Goal: Task Accomplishment & Management: Use online tool/utility

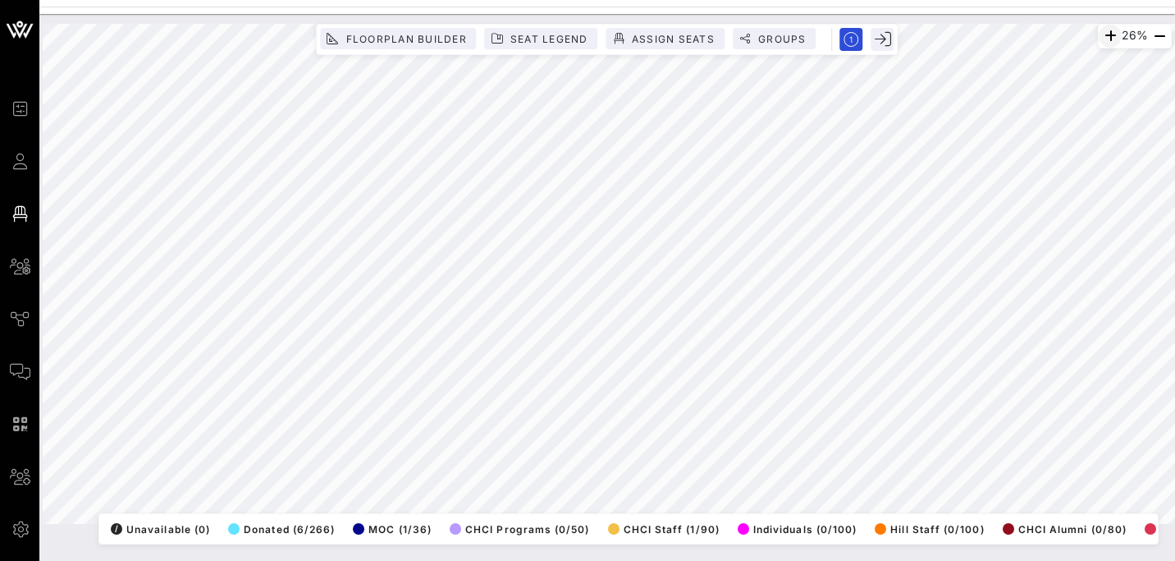
click at [1107, 39] on icon "button" at bounding box center [1111, 36] width 20 height 20
click at [1107, 39] on icon "button" at bounding box center [1113, 36] width 20 height 20
click at [1107, 39] on icon "button" at bounding box center [1111, 36] width 20 height 20
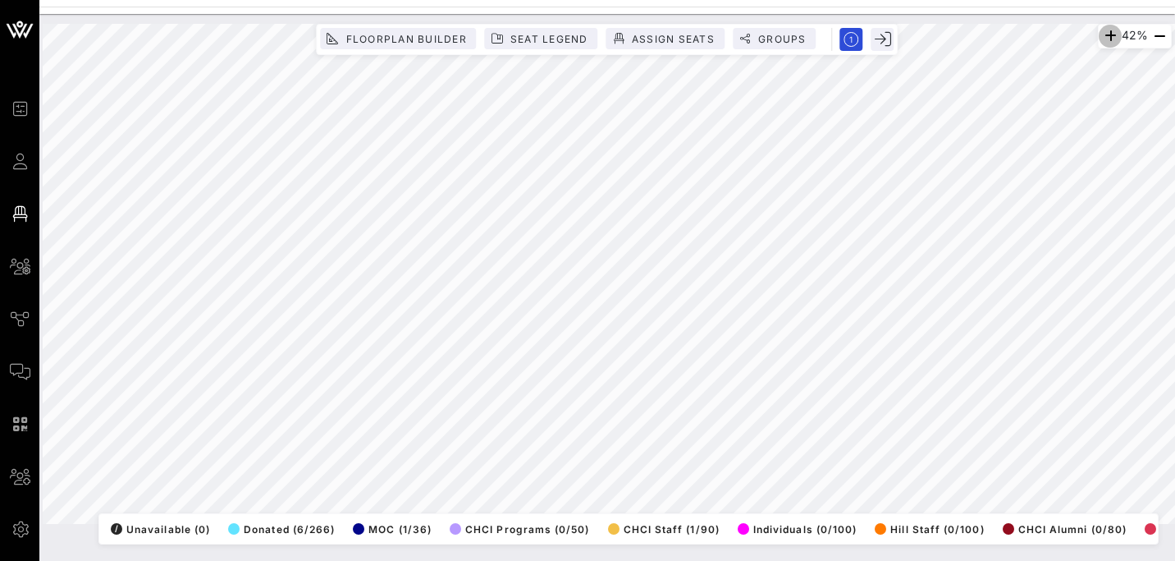
click at [1107, 39] on icon "button" at bounding box center [1111, 36] width 20 height 20
click at [1107, 39] on icon "button" at bounding box center [1114, 36] width 20 height 20
click at [1107, 39] on icon "button" at bounding box center [1112, 36] width 20 height 20
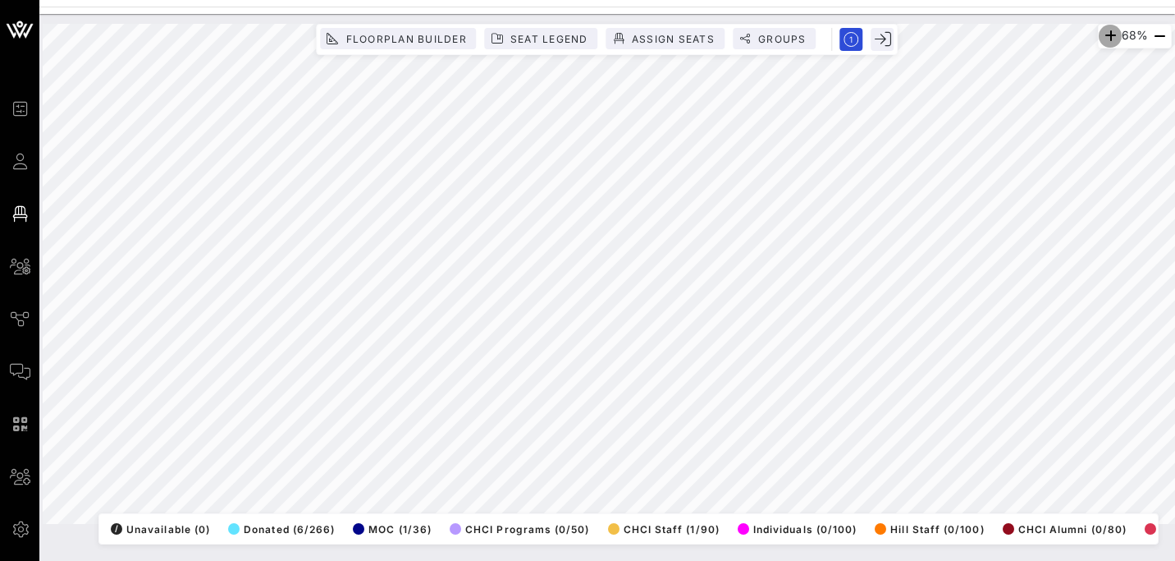
click at [1107, 39] on icon "button" at bounding box center [1111, 36] width 20 height 20
click at [1106, 36] on icon "button" at bounding box center [1112, 36] width 20 height 20
click at [1106, 36] on icon "button" at bounding box center [1113, 36] width 20 height 20
click at [1106, 36] on icon "button" at bounding box center [1106, 36] width 20 height 20
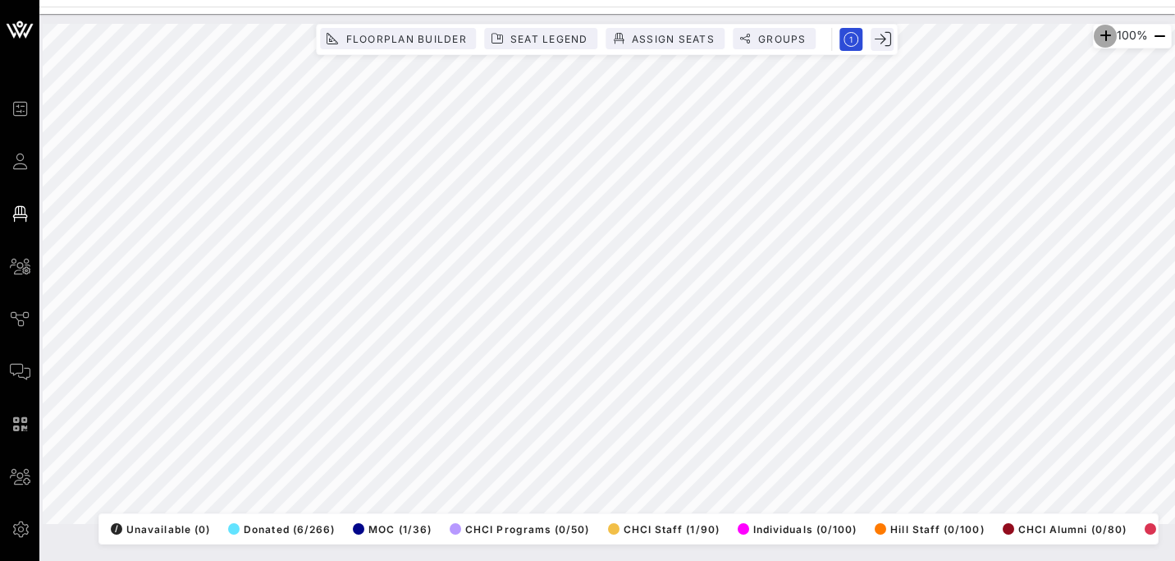
click at [1106, 36] on icon "button" at bounding box center [1106, 36] width 20 height 20
click at [1106, 36] on icon "button" at bounding box center [1108, 36] width 20 height 20
click at [1101, 37] on icon "button" at bounding box center [1106, 36] width 20 height 20
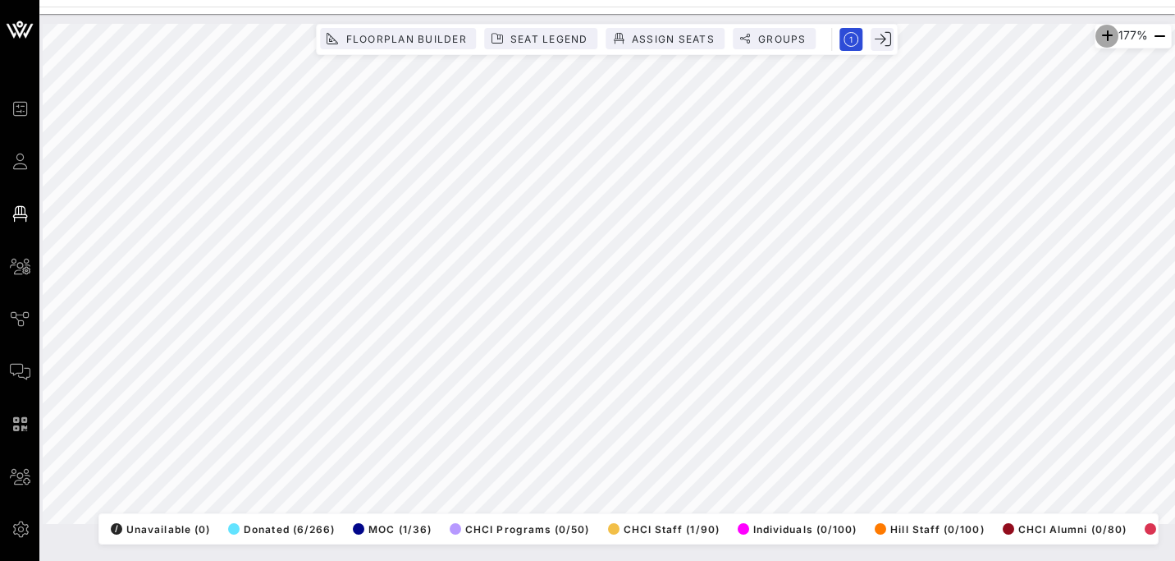
click at [1101, 37] on icon "button" at bounding box center [1107, 36] width 20 height 20
click at [1100, 33] on icon "button" at bounding box center [1107, 36] width 20 height 20
click at [1100, 33] on icon "button" at bounding box center [1106, 36] width 20 height 20
click at [1100, 33] on icon "button" at bounding box center [1104, 36] width 20 height 20
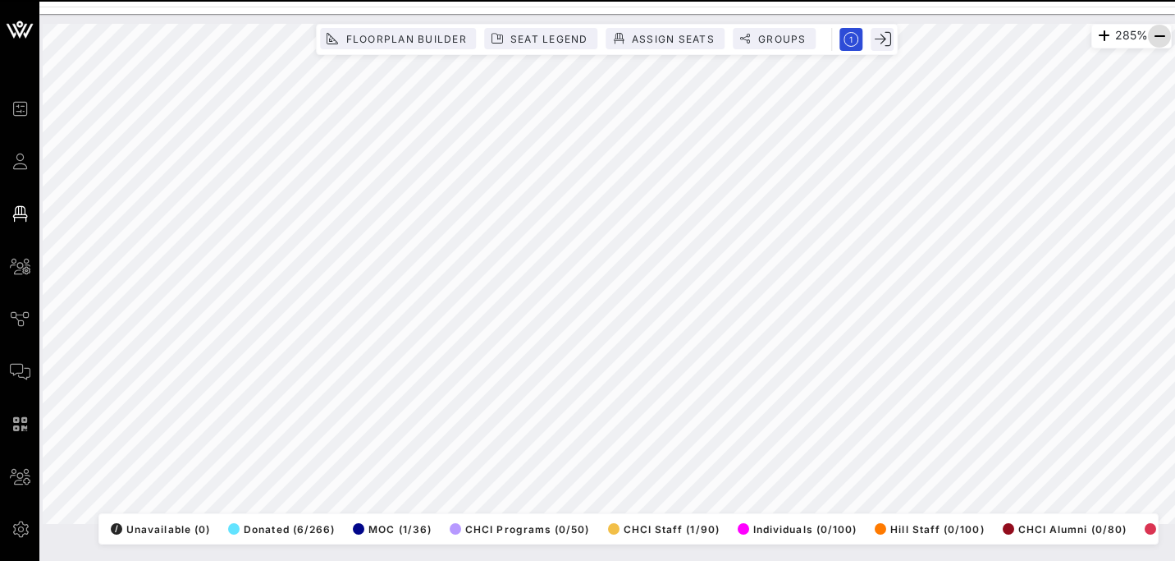
click at [1161, 31] on icon "button" at bounding box center [1160, 36] width 20 height 20
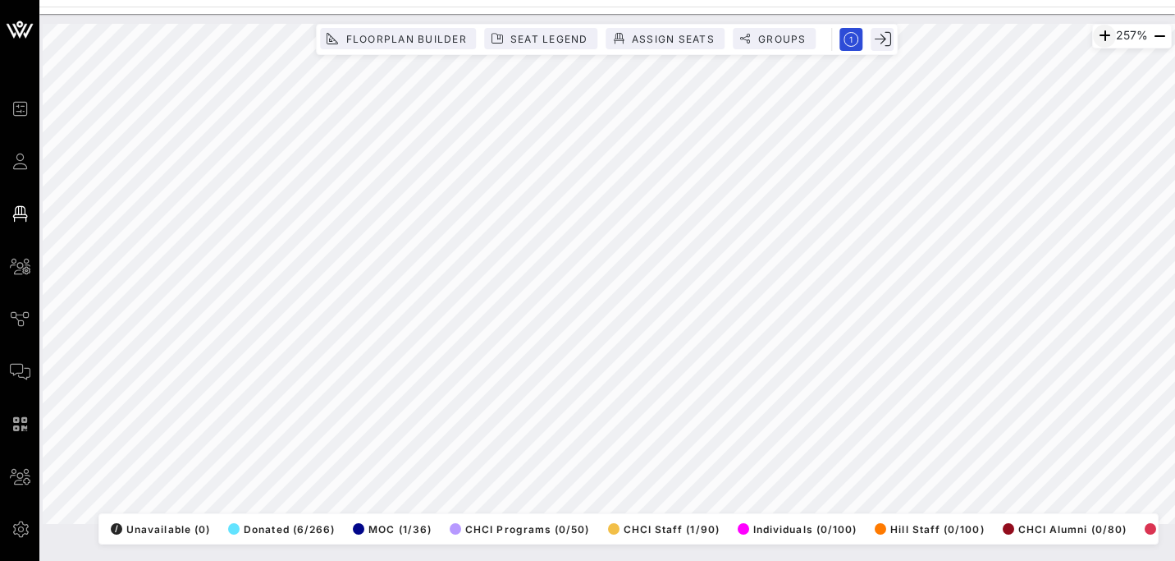
click at [1100, 40] on icon "button" at bounding box center [1105, 36] width 20 height 20
click at [1100, 40] on icon "button" at bounding box center [1103, 36] width 20 height 20
click at [1100, 40] on icon "button" at bounding box center [1108, 36] width 20 height 20
click at [1100, 40] on icon "button" at bounding box center [1104, 36] width 20 height 20
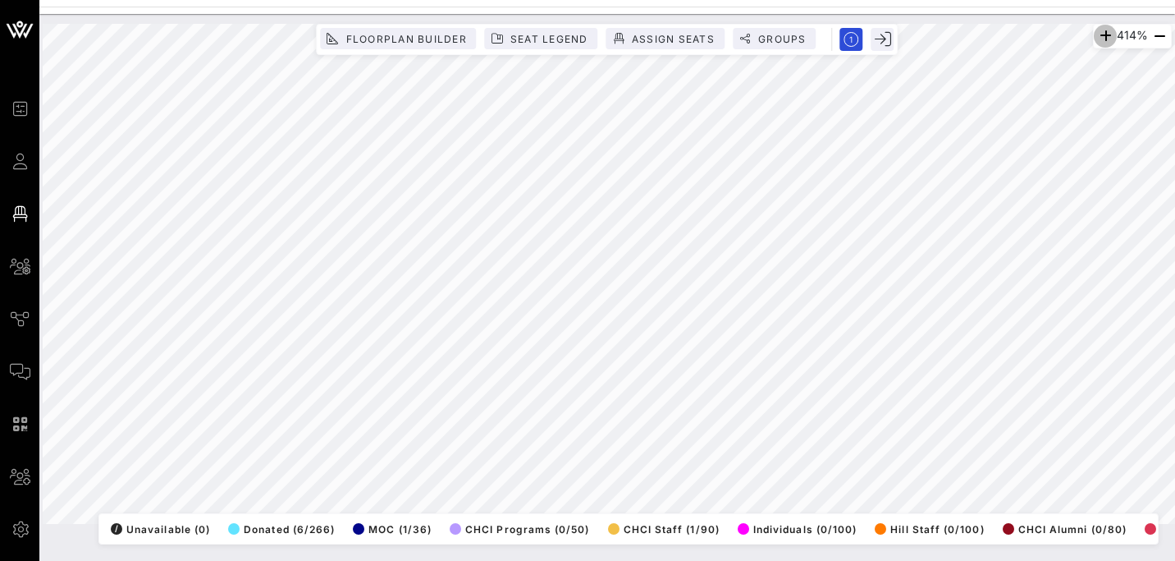
click at [1100, 40] on icon "button" at bounding box center [1106, 36] width 20 height 20
click at [1154, 36] on icon "button" at bounding box center [1160, 36] width 20 height 20
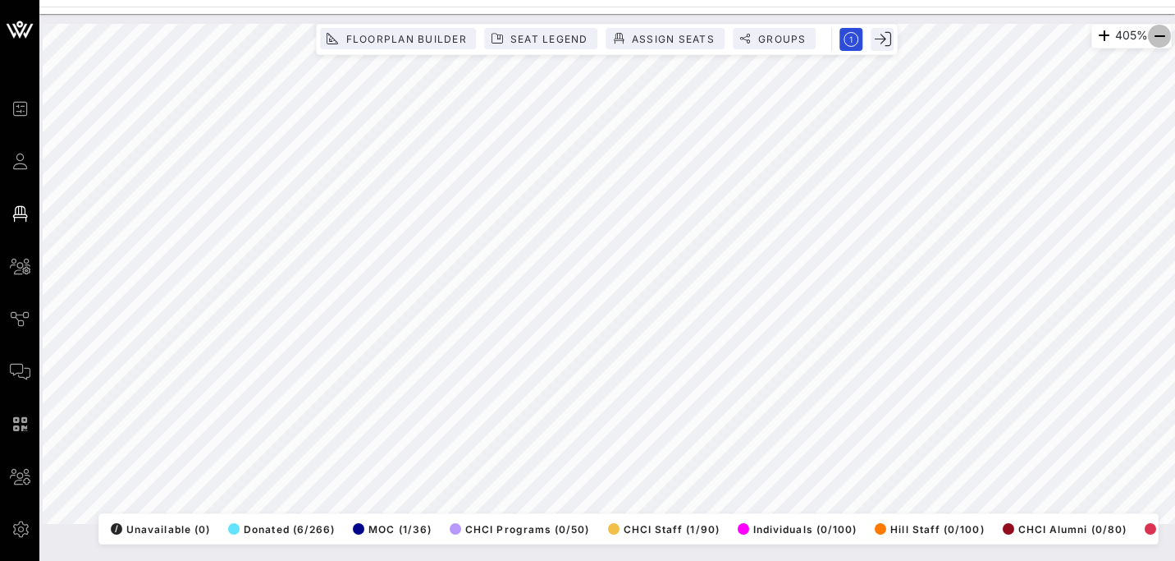
click at [1154, 36] on icon "button" at bounding box center [1160, 36] width 20 height 20
click at [1159, 40] on icon "button" at bounding box center [1160, 36] width 20 height 20
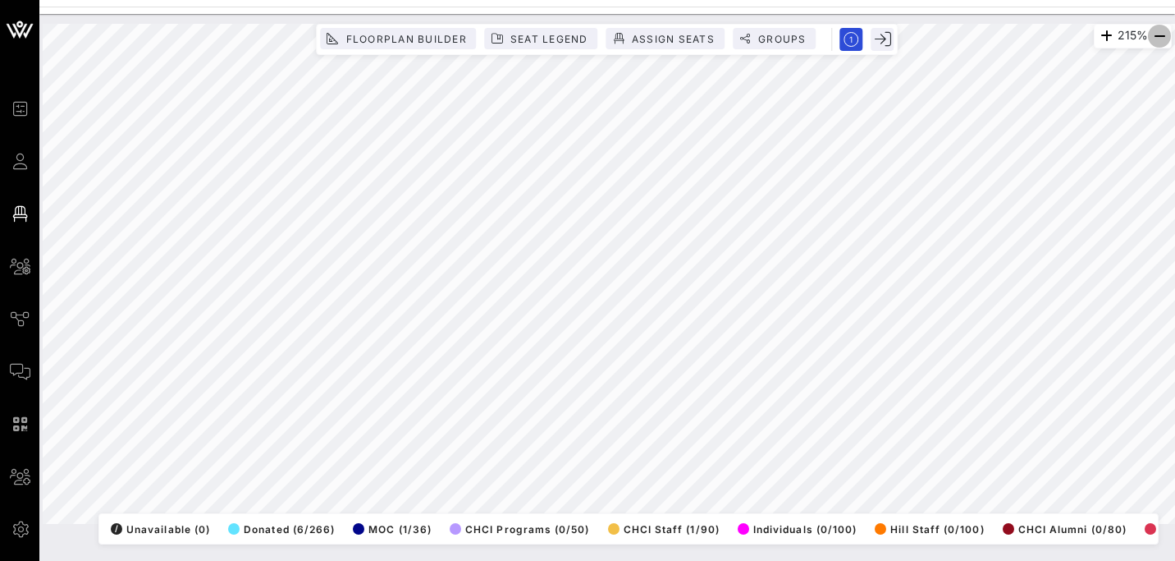
click at [1159, 40] on icon "button" at bounding box center [1160, 36] width 20 height 20
click at [1156, 42] on icon "button" at bounding box center [1160, 36] width 20 height 20
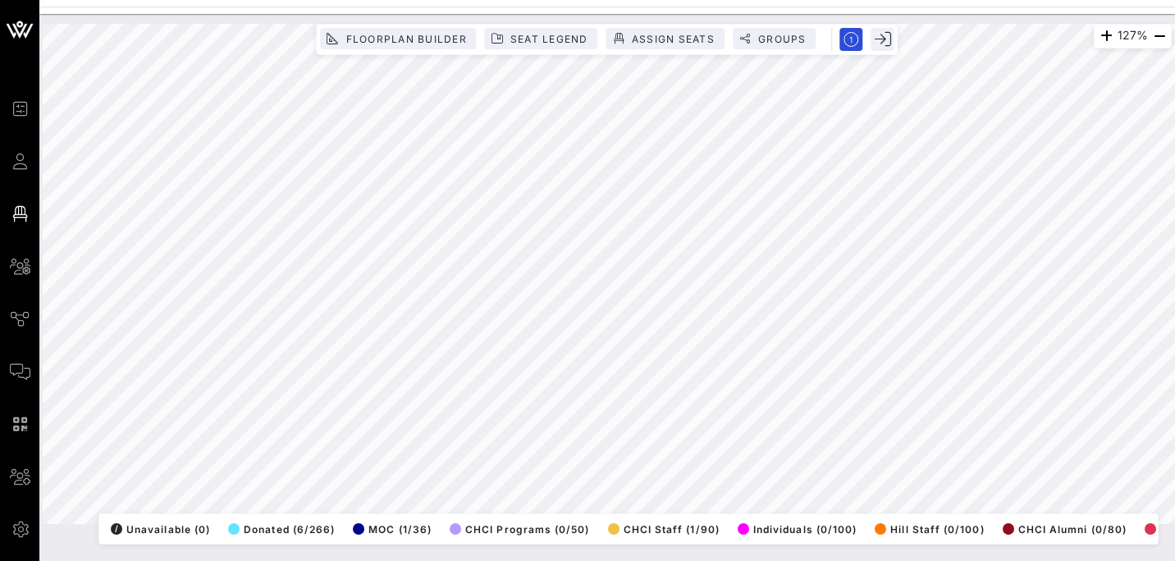
click at [973, 0] on html "Event Builder Guests Floor Plan All Groups Journeys Comms QR Scanner Team Setti…" at bounding box center [587, 280] width 1175 height 561
click at [1106, 35] on icon "button" at bounding box center [1107, 36] width 20 height 20
click at [1106, 35] on icon "button" at bounding box center [1106, 36] width 20 height 20
click at [1106, 35] on icon "button" at bounding box center [1107, 36] width 20 height 20
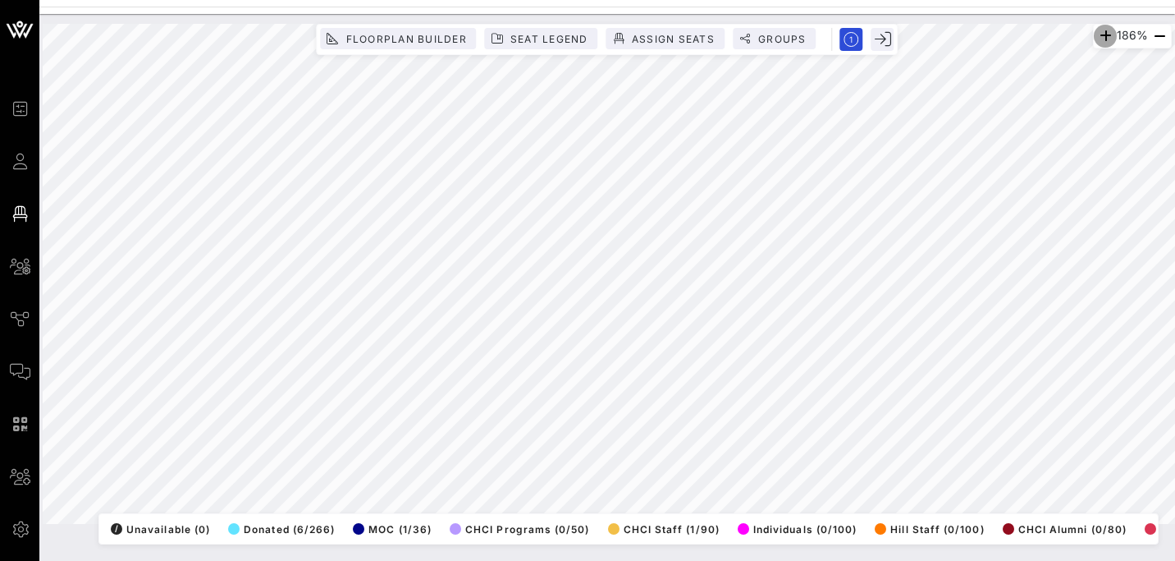
click at [1106, 35] on icon "button" at bounding box center [1106, 36] width 20 height 20
click at [1096, 35] on icon "button" at bounding box center [1104, 36] width 20 height 20
click at [1158, 39] on icon "button" at bounding box center [1160, 36] width 20 height 20
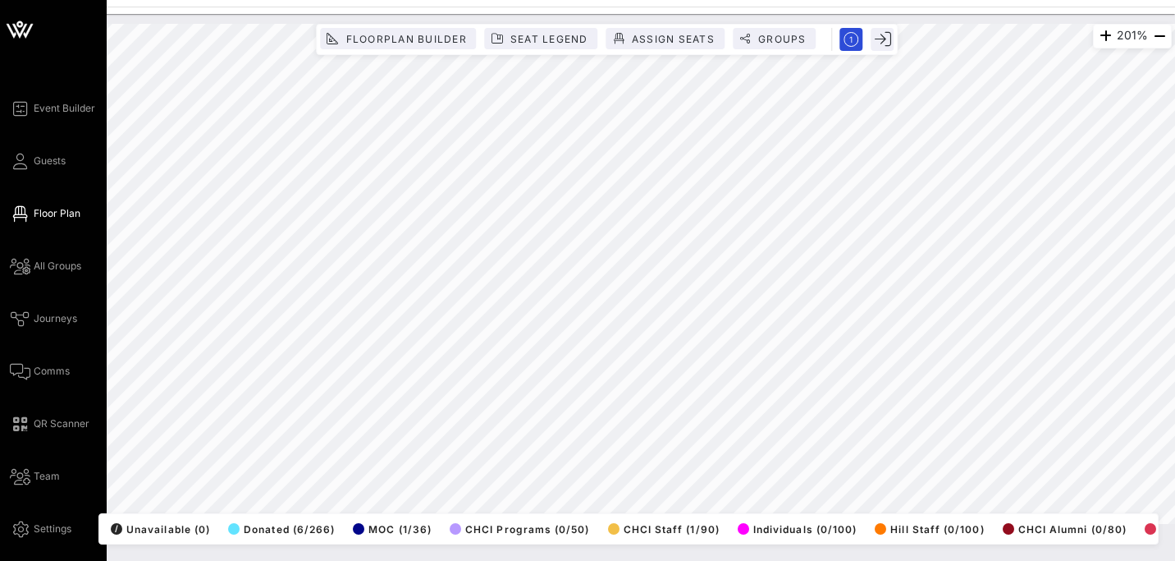
click at [0, 192] on div "Event Builder Guests Floor Plan All Groups Journeys Comms QR Scanner Team Setti…" at bounding box center [587, 280] width 1175 height 561
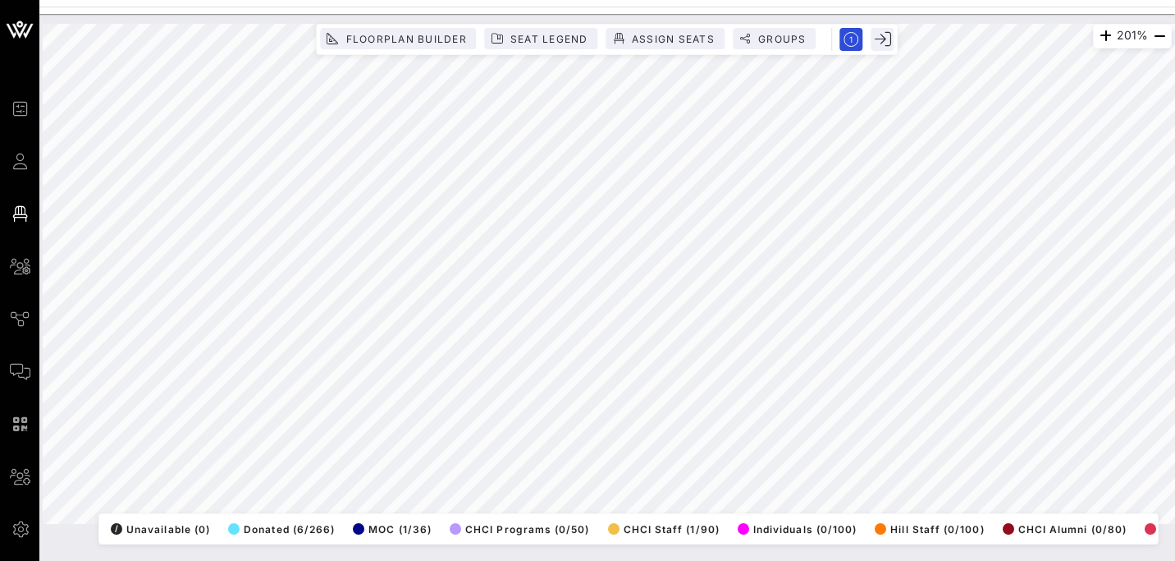
click at [1175, 269] on html "Event Builder Guests Floor Plan All Groups Journeys Comms QR Scanner Team Setti…" at bounding box center [587, 280] width 1175 height 561
click at [1160, 36] on icon "button" at bounding box center [1160, 36] width 20 height 20
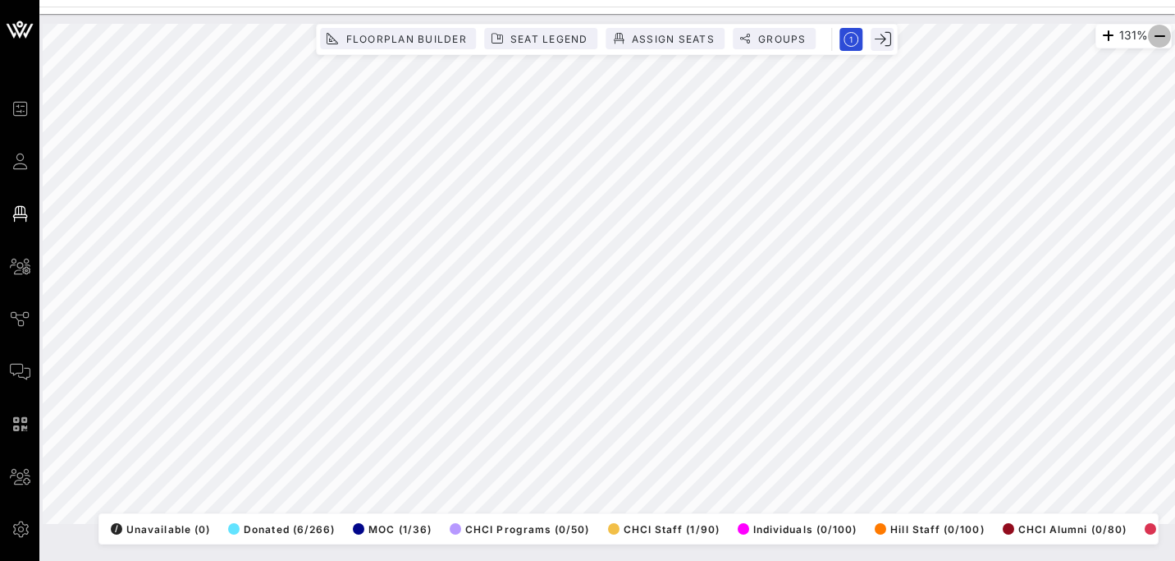
click at [1160, 36] on icon "button" at bounding box center [1160, 36] width 20 height 20
click at [364, 560] on html "Event Builder Guests Floor Plan All Groups Journeys Comms QR Scanner Team Setti…" at bounding box center [587, 280] width 1175 height 561
click at [477, 560] on html "Event Builder Guests Floor Plan All Groups Journeys Comms QR Scanner Team Setti…" at bounding box center [587, 280] width 1175 height 561
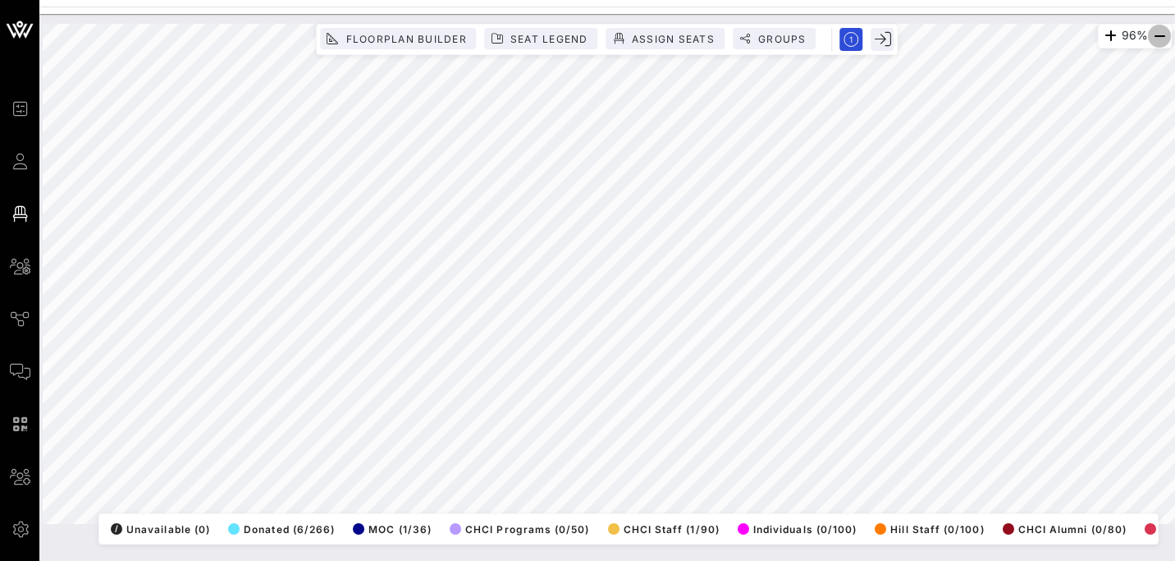
click at [1158, 39] on icon "button" at bounding box center [1160, 36] width 20 height 20
click at [1103, 35] on icon "button" at bounding box center [1112, 36] width 20 height 20
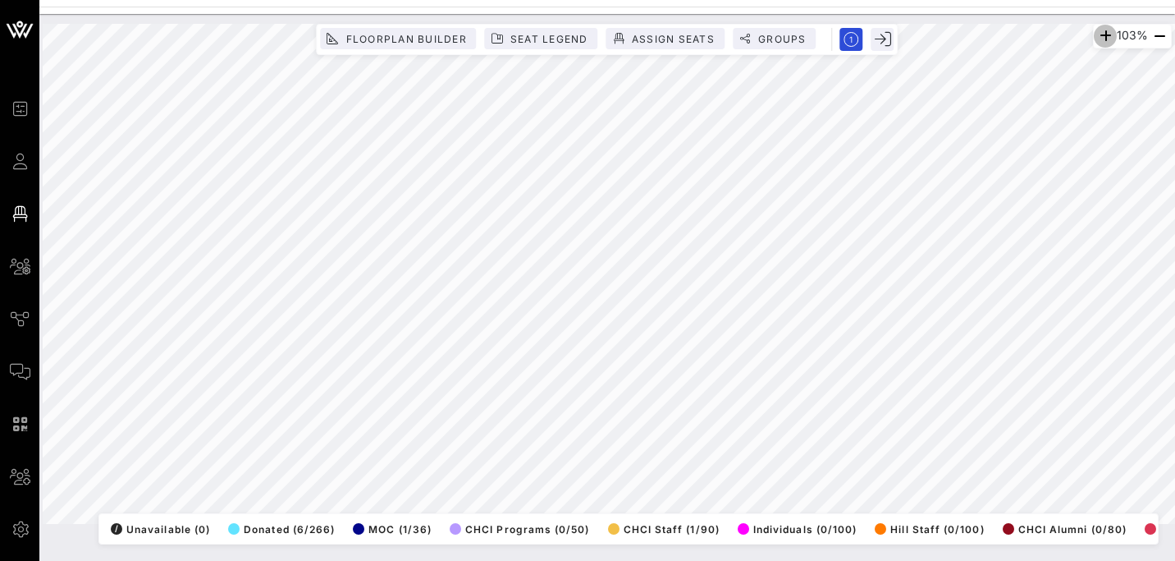
click at [1103, 35] on icon "button" at bounding box center [1106, 36] width 20 height 20
click at [511, 560] on html "Event Builder Guests Floor Plan All Groups Journeys Comms QR Scanner Team Setti…" at bounding box center [587, 280] width 1175 height 561
click at [497, 560] on html "Event Builder Guests Floor Plan All Groups Journeys Comms QR Scanner Team Setti…" at bounding box center [587, 280] width 1175 height 561
click at [548, 514] on div "114% Floorplan Builder Seat Legend Assign Seats Groups Exit All Reserved Shared…" at bounding box center [607, 274] width 1129 height 500
click at [1105, 35] on icon "button" at bounding box center [1108, 36] width 20 height 20
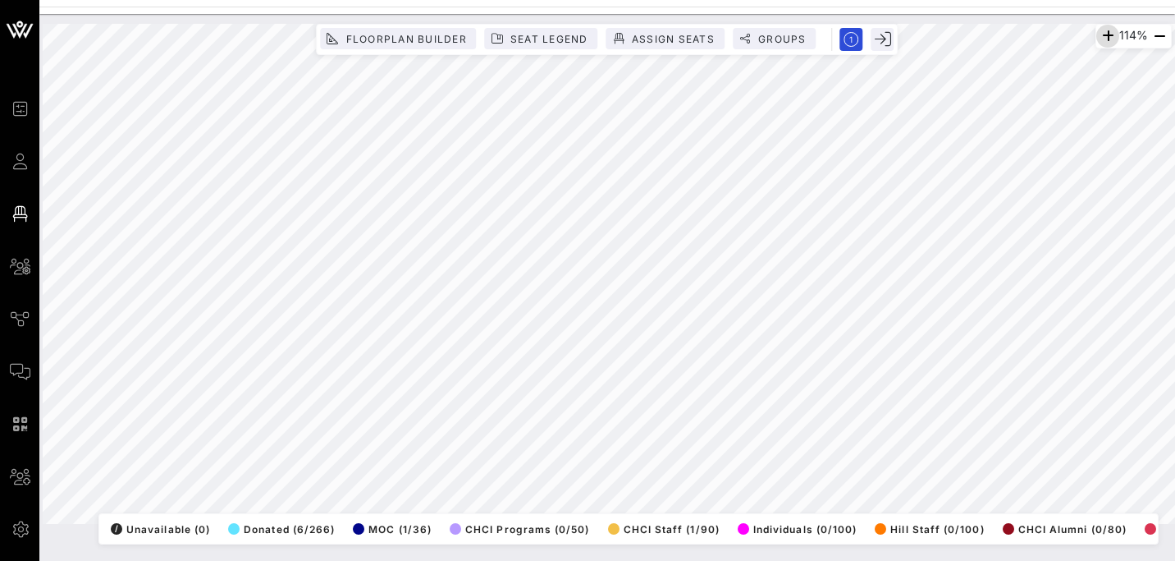
click at [1105, 35] on icon "button" at bounding box center [1108, 36] width 20 height 20
click at [1105, 35] on icon "button" at bounding box center [1107, 36] width 20 height 20
click at [1105, 35] on icon "button" at bounding box center [1109, 36] width 20 height 20
click at [1105, 35] on icon "button" at bounding box center [1106, 36] width 20 height 20
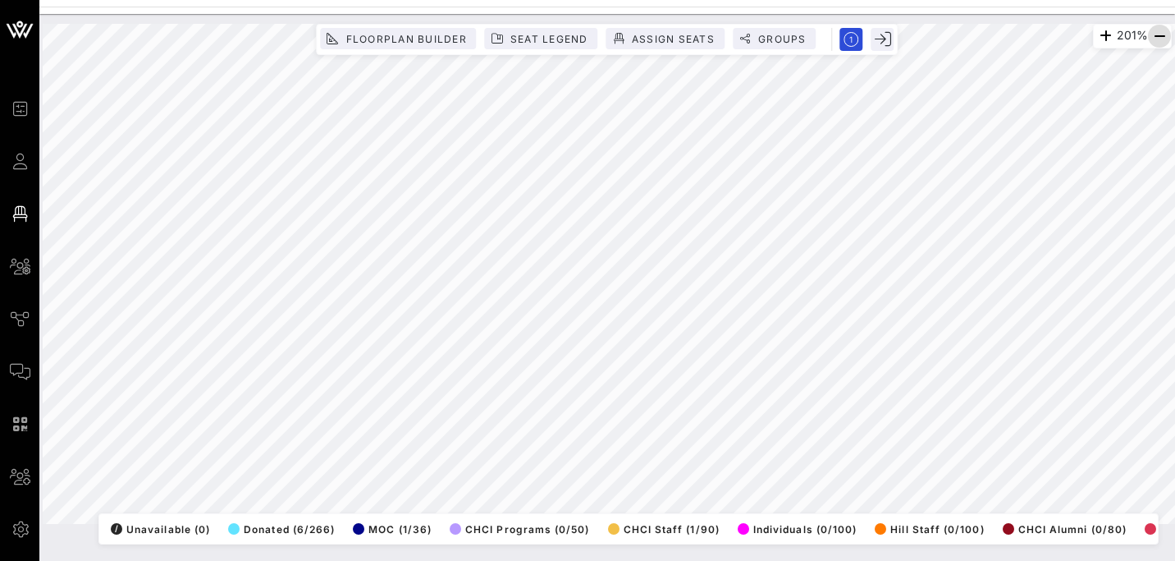
click at [1166, 34] on icon "button" at bounding box center [1160, 36] width 20 height 20
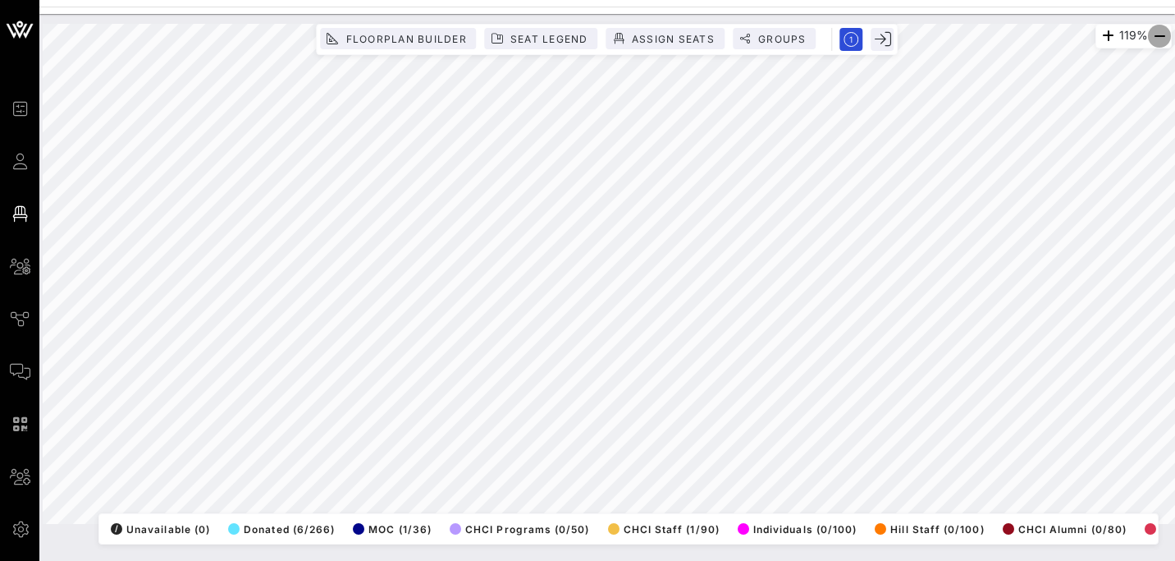
click at [1166, 34] on icon "button" at bounding box center [1160, 36] width 20 height 20
click at [1103, 31] on icon "button" at bounding box center [1111, 36] width 20 height 20
click at [1103, 31] on icon "button" at bounding box center [1106, 36] width 20 height 20
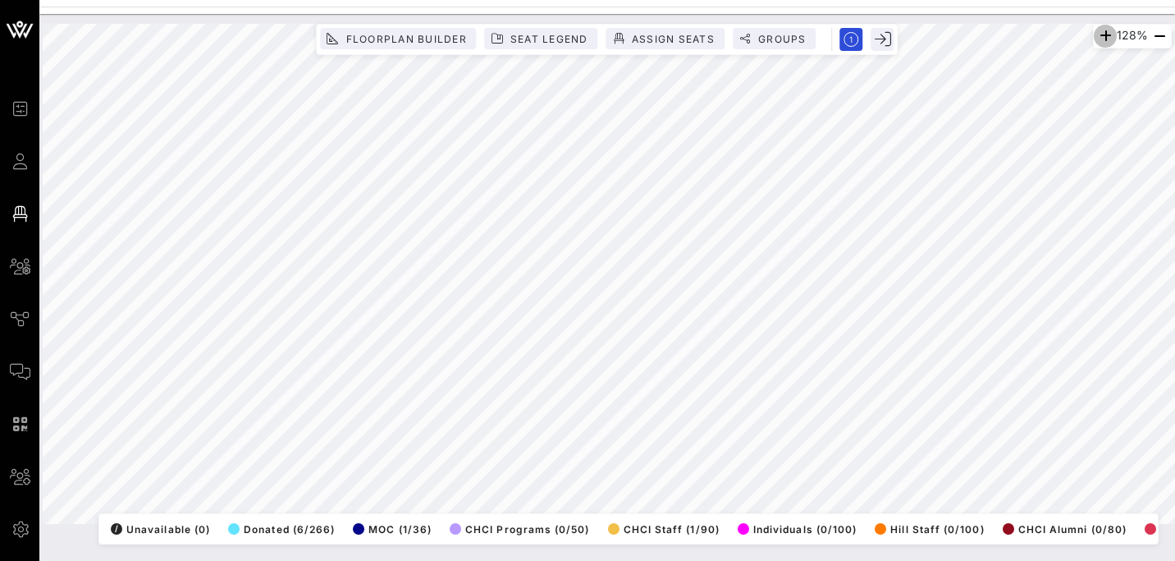
click at [1103, 31] on icon "button" at bounding box center [1106, 36] width 20 height 20
click at [1175, 321] on html "Event Builder Guests Floor Plan All Groups Journeys Comms QR Scanner Team Setti…" at bounding box center [587, 280] width 1175 height 561
click at [1159, 34] on icon "button" at bounding box center [1160, 36] width 20 height 20
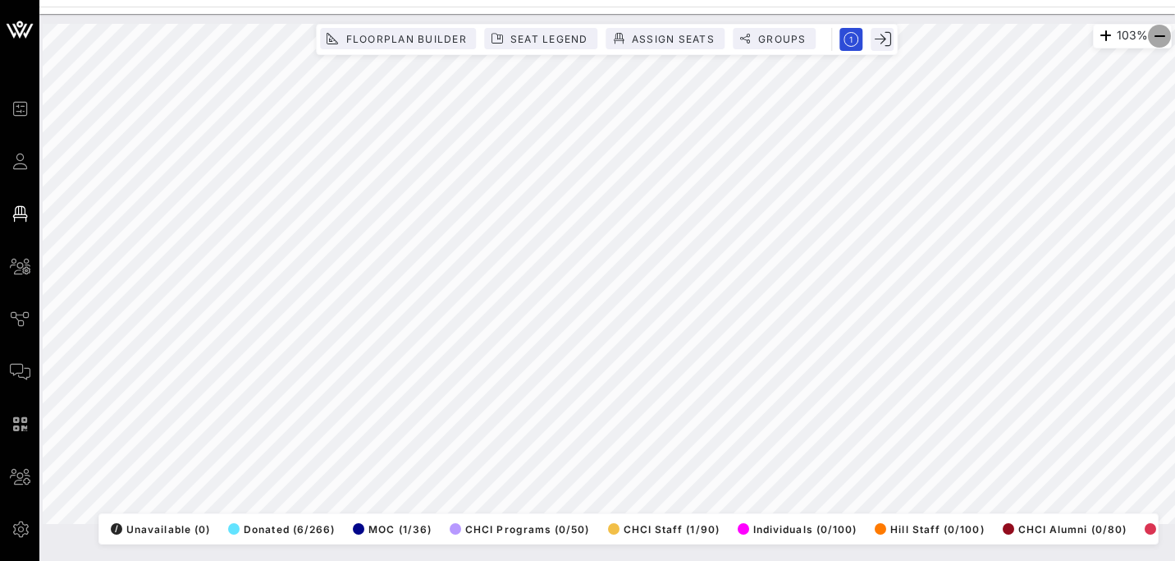
click at [1159, 34] on icon "button" at bounding box center [1160, 36] width 20 height 20
click at [1175, 0] on html "Event Builder Guests Floor Plan All Groups Journeys Comms QR Scanner Team Setti…" at bounding box center [587, 280] width 1175 height 561
click at [1105, 35] on icon "button" at bounding box center [1111, 36] width 20 height 20
click at [1105, 35] on icon "button" at bounding box center [1106, 36] width 20 height 20
click at [1105, 35] on icon "button" at bounding box center [1108, 36] width 20 height 20
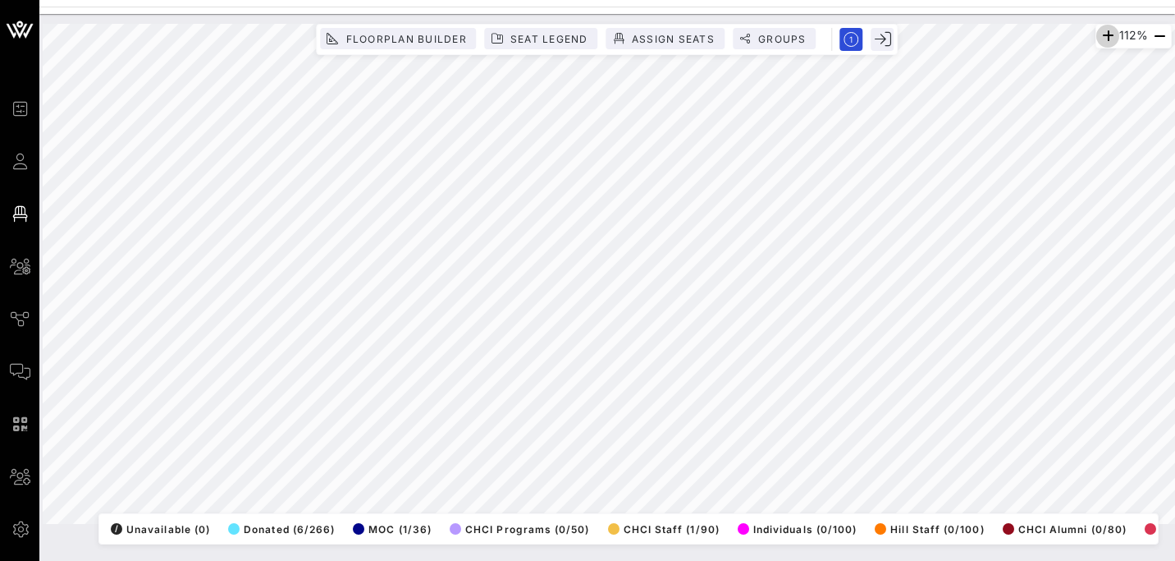
click at [1105, 35] on icon "button" at bounding box center [1108, 36] width 20 height 20
click at [1105, 35] on icon "button" at bounding box center [1107, 36] width 20 height 20
click at [1105, 35] on icon "button" at bounding box center [1106, 36] width 20 height 20
click at [1096, 39] on icon "button" at bounding box center [1106, 36] width 20 height 20
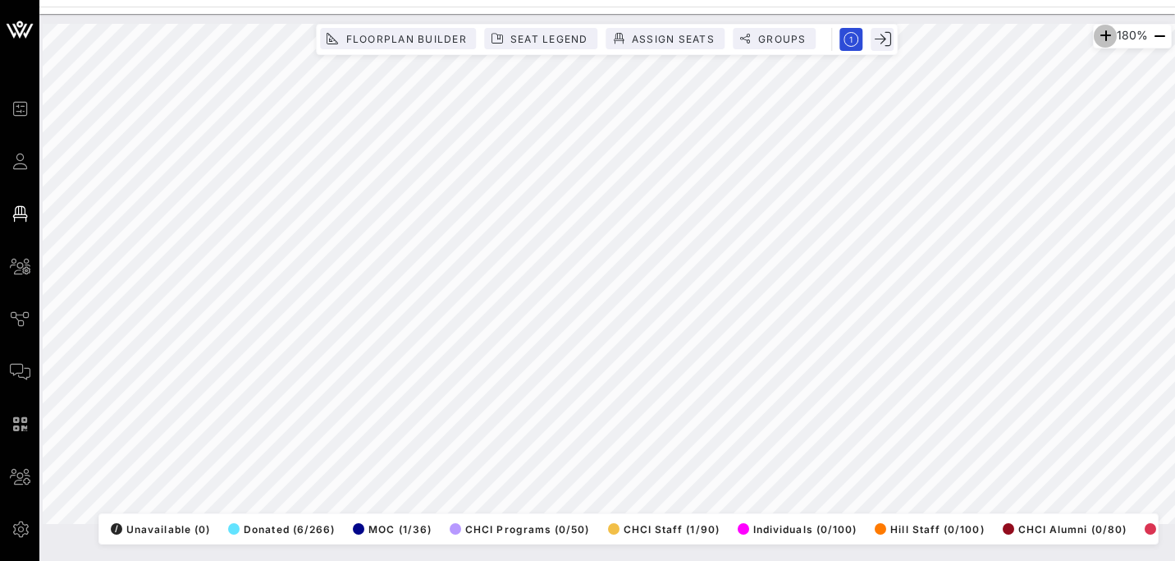
click at [1096, 39] on icon "button" at bounding box center [1106, 36] width 20 height 20
click at [1093, 39] on icon "button" at bounding box center [1103, 36] width 20 height 20
click at [1096, 39] on icon "button" at bounding box center [1106, 36] width 20 height 20
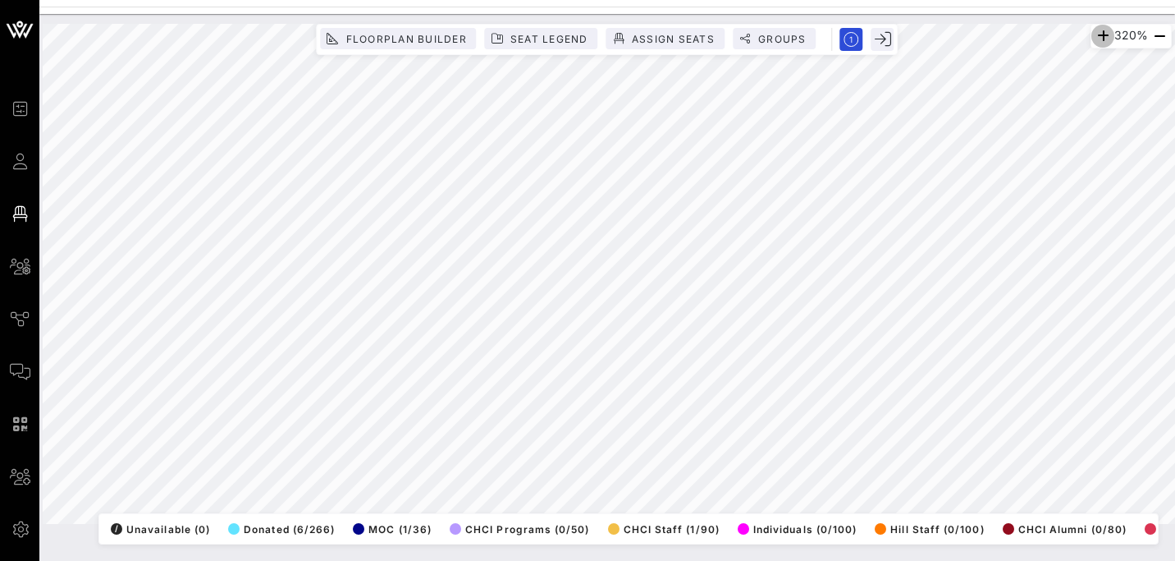
click at [1093, 39] on icon "button" at bounding box center [1103, 36] width 20 height 20
click at [1094, 39] on icon "button" at bounding box center [1104, 36] width 20 height 20
click at [1093, 39] on icon "button" at bounding box center [1103, 36] width 20 height 20
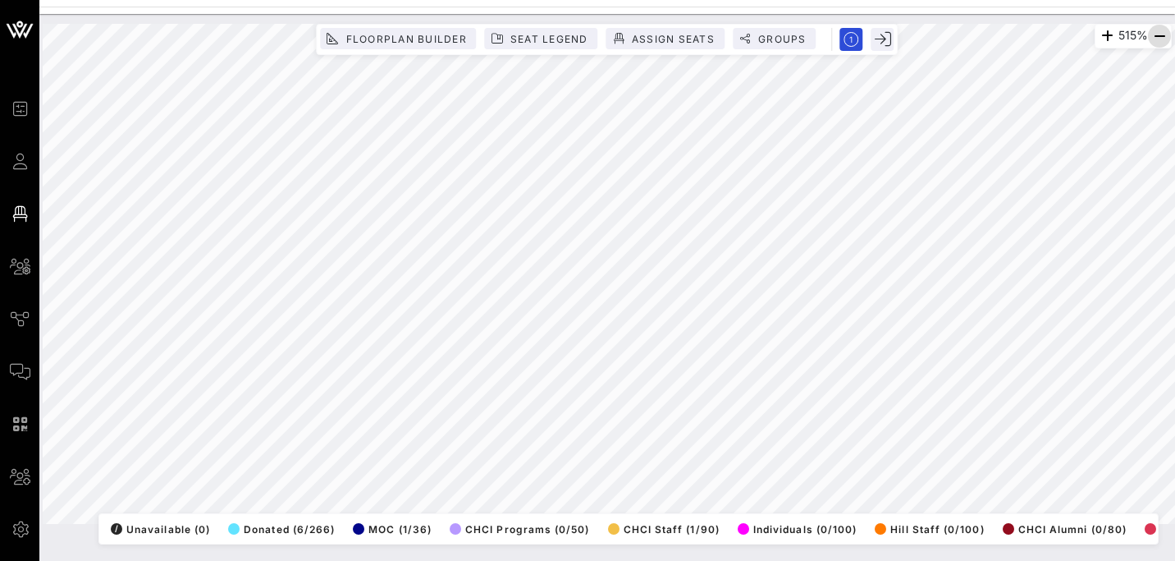
click at [1161, 34] on icon "button" at bounding box center [1160, 36] width 20 height 20
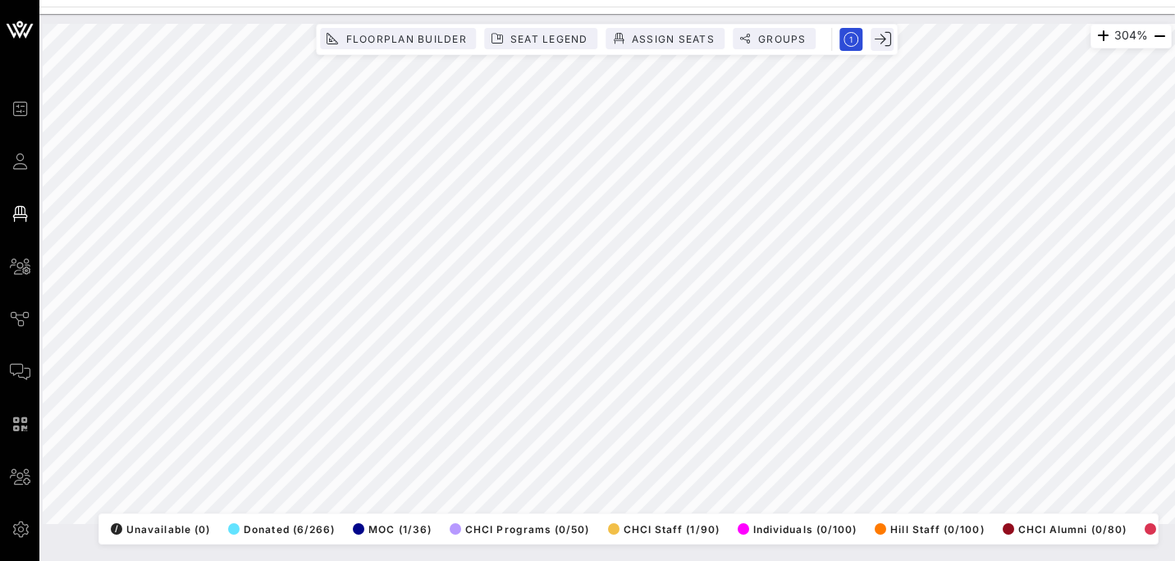
click at [1175, 132] on html "Event Builder Guests Floor Plan All Groups Journeys Comms QR Scanner Team Setti…" at bounding box center [587, 280] width 1175 height 561
click at [1158, 34] on icon "button" at bounding box center [1160, 36] width 20 height 20
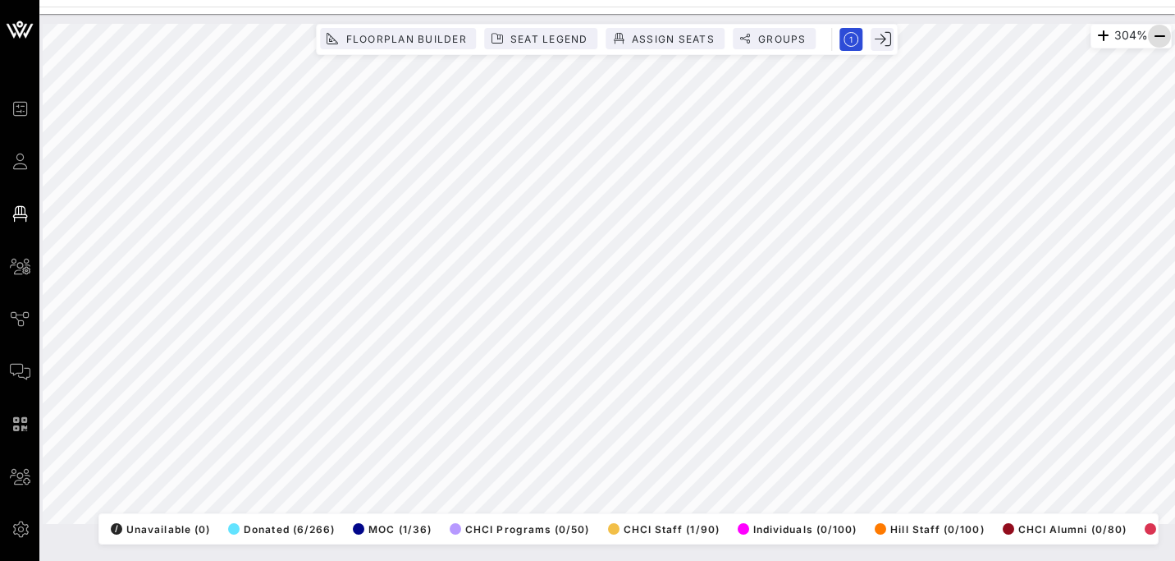
click at [1158, 34] on icon "button" at bounding box center [1160, 36] width 20 height 20
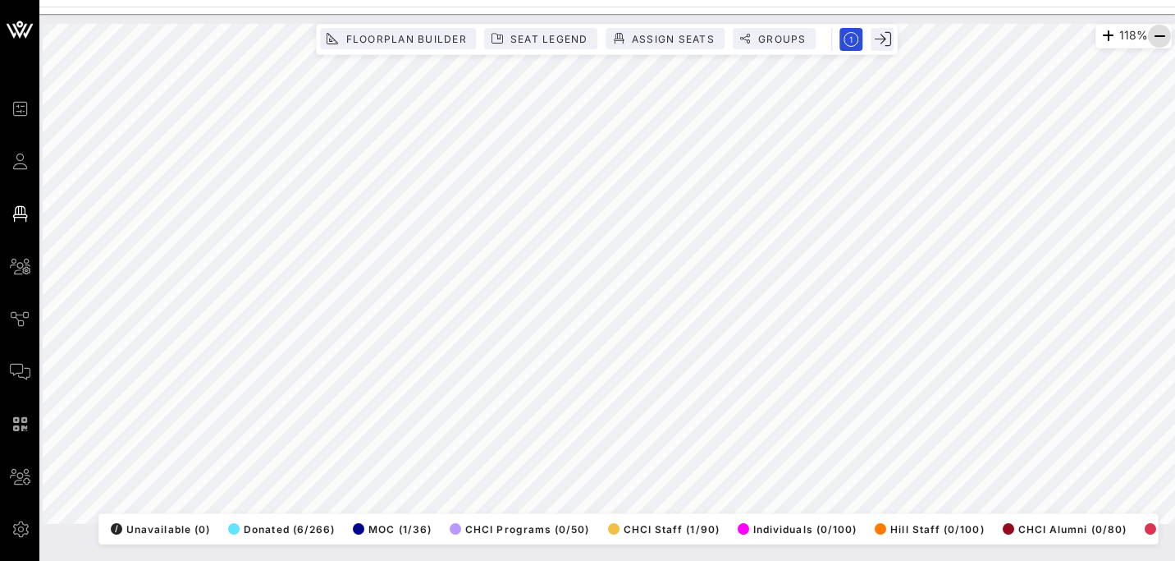
click at [1159, 39] on icon "button" at bounding box center [1160, 36] width 20 height 20
click at [1106, 37] on icon "button" at bounding box center [1112, 36] width 20 height 20
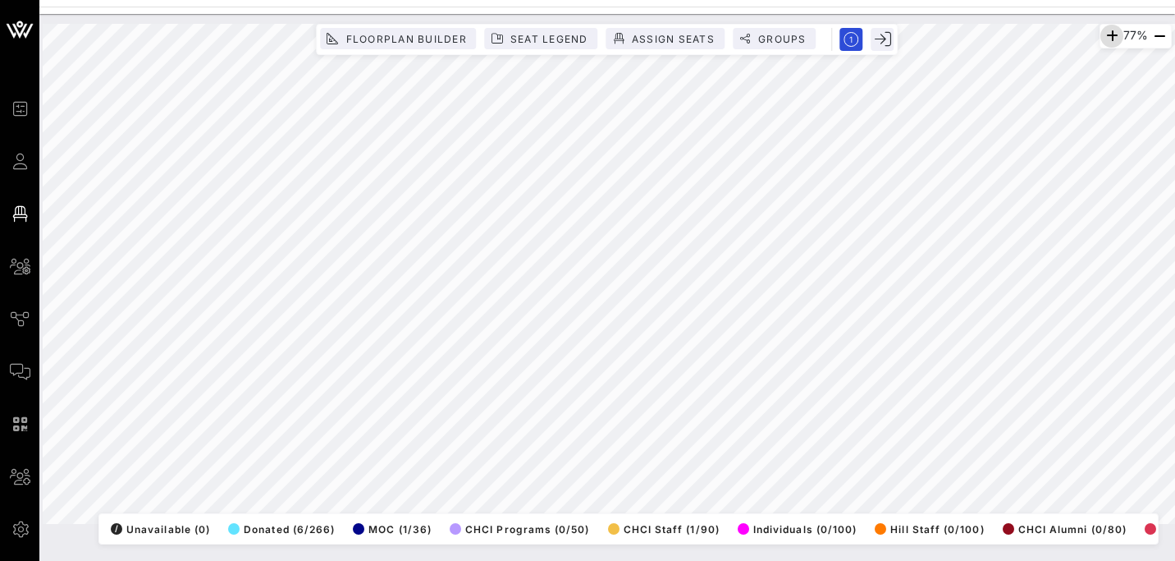
click at [1106, 37] on icon "button" at bounding box center [1112, 36] width 20 height 20
click at [1106, 37] on icon "button" at bounding box center [1111, 36] width 20 height 20
click at [1106, 37] on icon "button" at bounding box center [1106, 36] width 20 height 20
click at [1105, 34] on icon "button" at bounding box center [1108, 36] width 20 height 20
click at [1105, 34] on icon "button" at bounding box center [1106, 36] width 20 height 20
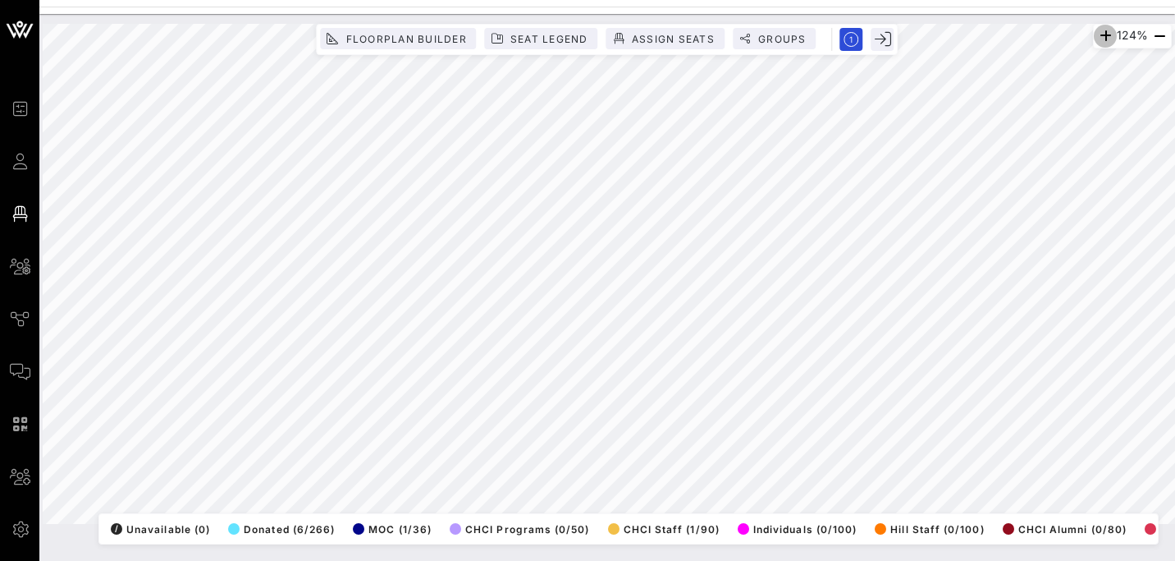
click at [1105, 34] on icon "button" at bounding box center [1106, 36] width 20 height 20
click at [1105, 34] on icon "button" at bounding box center [1107, 36] width 20 height 20
click at [1161, 37] on icon "button" at bounding box center [1160, 36] width 20 height 20
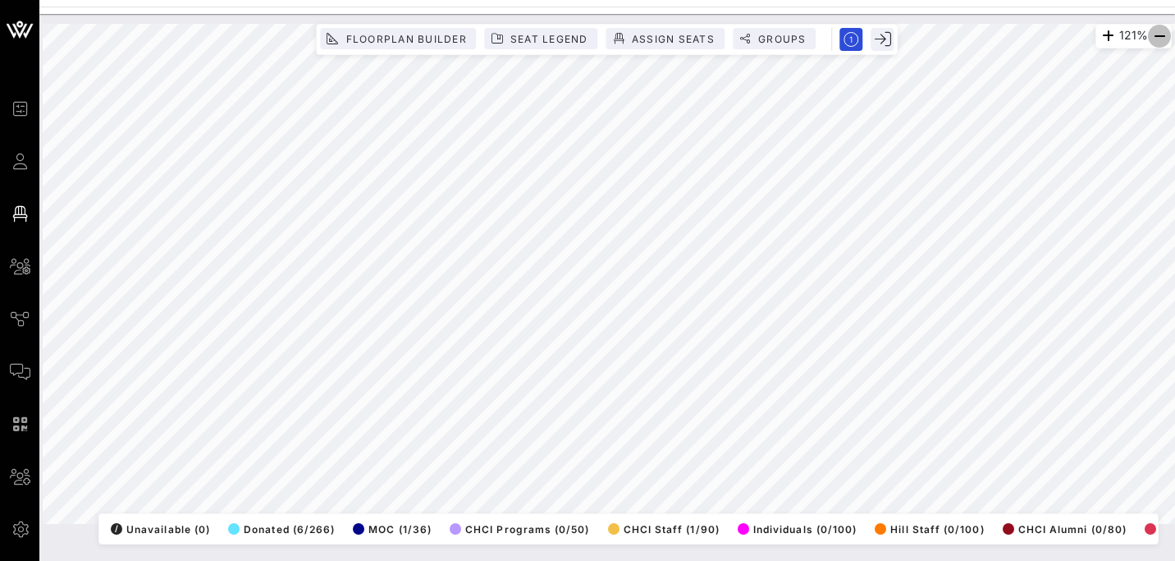
click at [1161, 37] on icon "button" at bounding box center [1160, 36] width 20 height 20
click at [1157, 33] on icon "button" at bounding box center [1160, 36] width 20 height 20
click at [605, 560] on html "Event Builder Guests Floor Plan All Groups Journeys Comms QR Scanner Team Setti…" at bounding box center [587, 280] width 1175 height 561
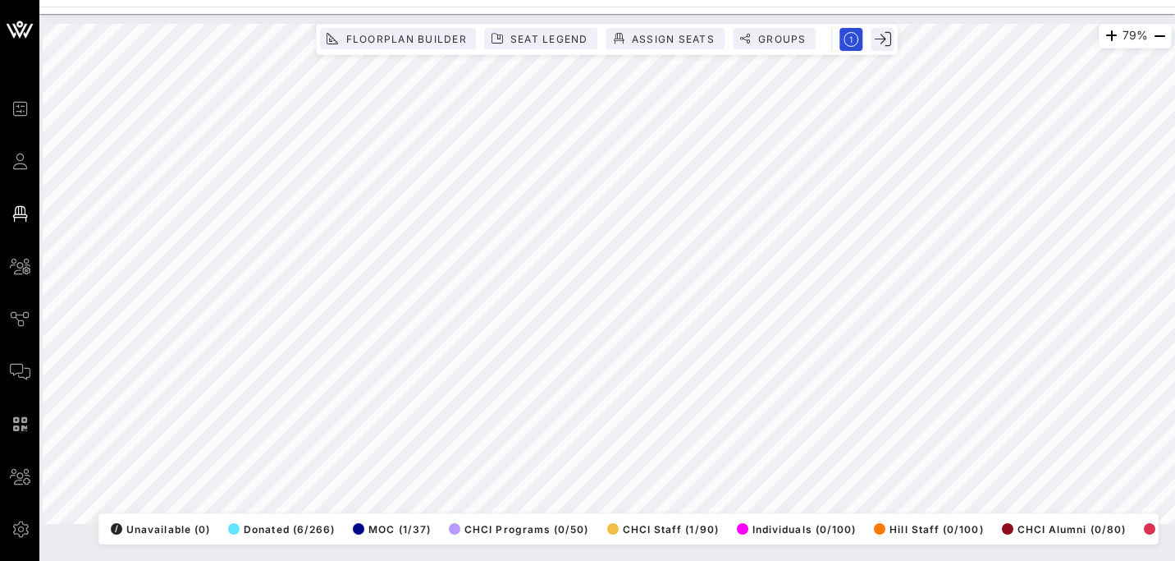
click at [1014, 524] on div "79% Floorplan Builder Seat Legend Assign Seats Groups Exit All Reserved Shared …" at bounding box center [607, 274] width 1129 height 500
click at [1109, 36] on icon "button" at bounding box center [1112, 36] width 20 height 20
click at [1109, 36] on icon "button" at bounding box center [1111, 36] width 20 height 20
click at [1098, 36] on icon "button" at bounding box center [1107, 36] width 20 height 20
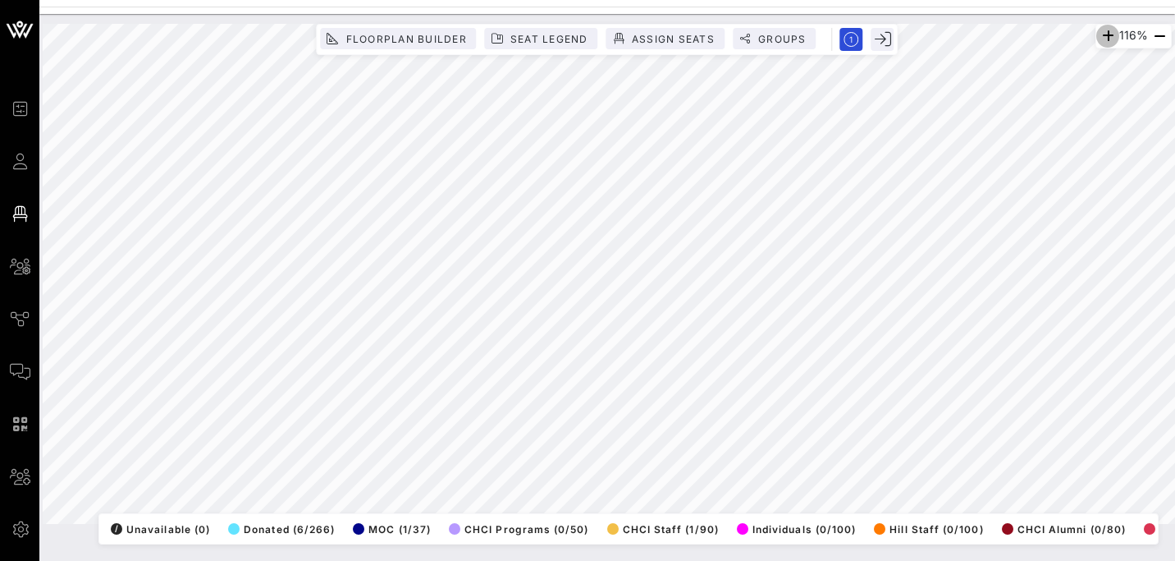
click at [1098, 36] on icon "button" at bounding box center [1108, 36] width 20 height 20
click at [1098, 36] on icon "button" at bounding box center [1107, 36] width 20 height 20
click at [1157, 37] on icon "button" at bounding box center [1160, 36] width 20 height 20
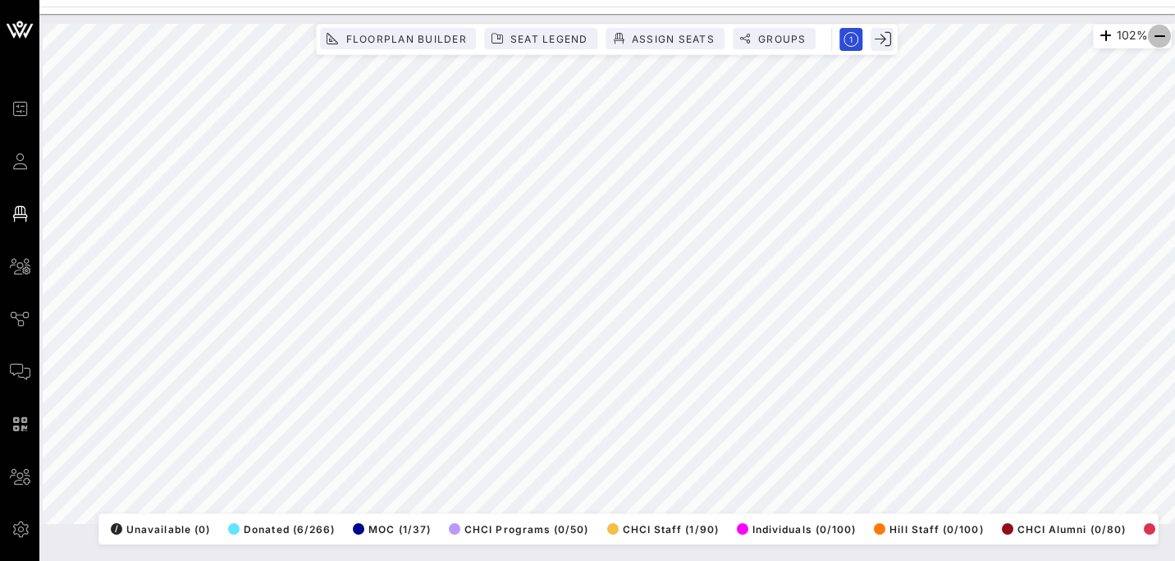
click at [1157, 37] on icon "button" at bounding box center [1160, 36] width 20 height 20
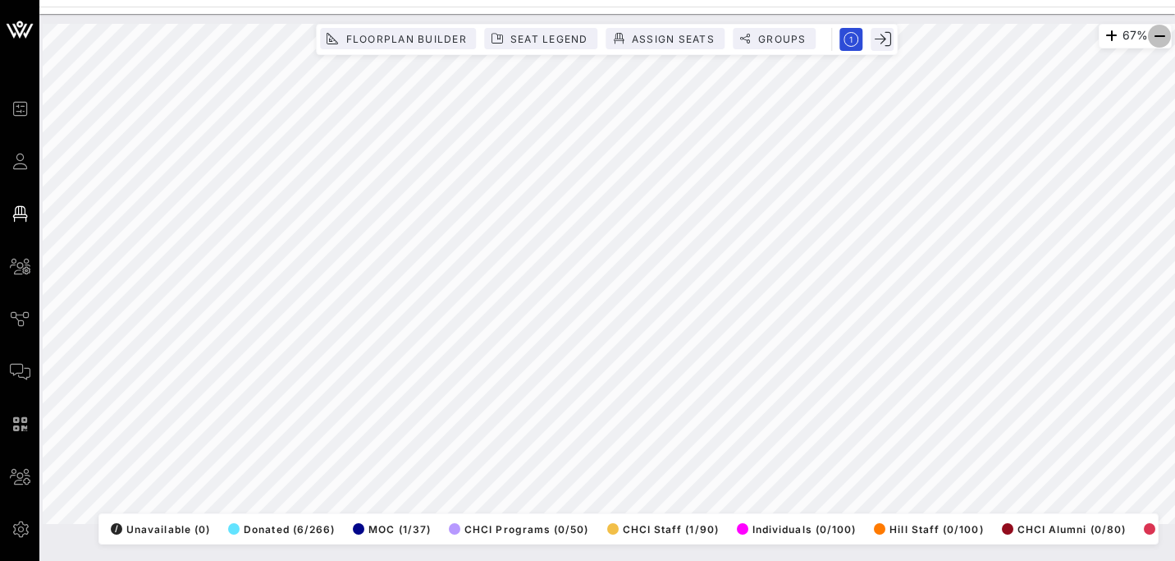
click at [1157, 37] on icon "button" at bounding box center [1160, 36] width 20 height 20
click at [428, 552] on div "49% Floorplan Builder Seat Legend Assign Seats Groups Exit All Reserved Shared …" at bounding box center [607, 287] width 1136 height 547
click at [274, 560] on html "Event Builder Guests Floor Plan All Groups Journeys Comms QR Scanner Team Setti…" at bounding box center [587, 280] width 1175 height 561
click at [664, 0] on html "Event Builder Guests Floor Plan All Groups Journeys Comms QR Scanner Team Setti…" at bounding box center [587, 280] width 1175 height 561
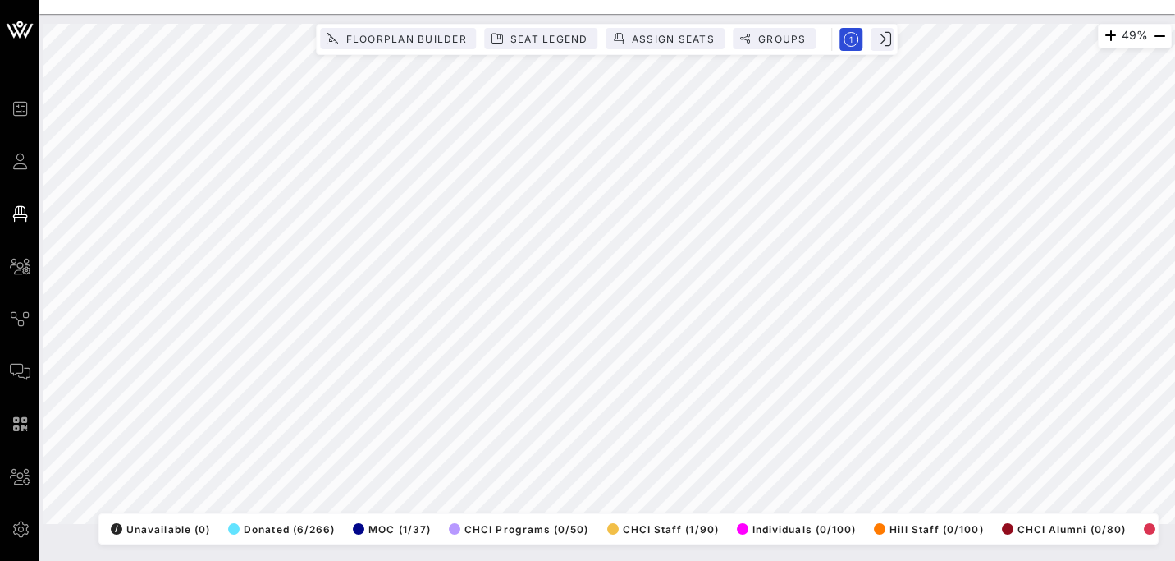
click at [1175, 150] on html "Event Builder Guests Floor Plan All Groups Journeys Comms QR Scanner Team Setti…" at bounding box center [587, 280] width 1175 height 561
click at [1157, 36] on icon "button" at bounding box center [1160, 36] width 20 height 20
click at [1157, 37] on icon "button" at bounding box center [1160, 36] width 20 height 20
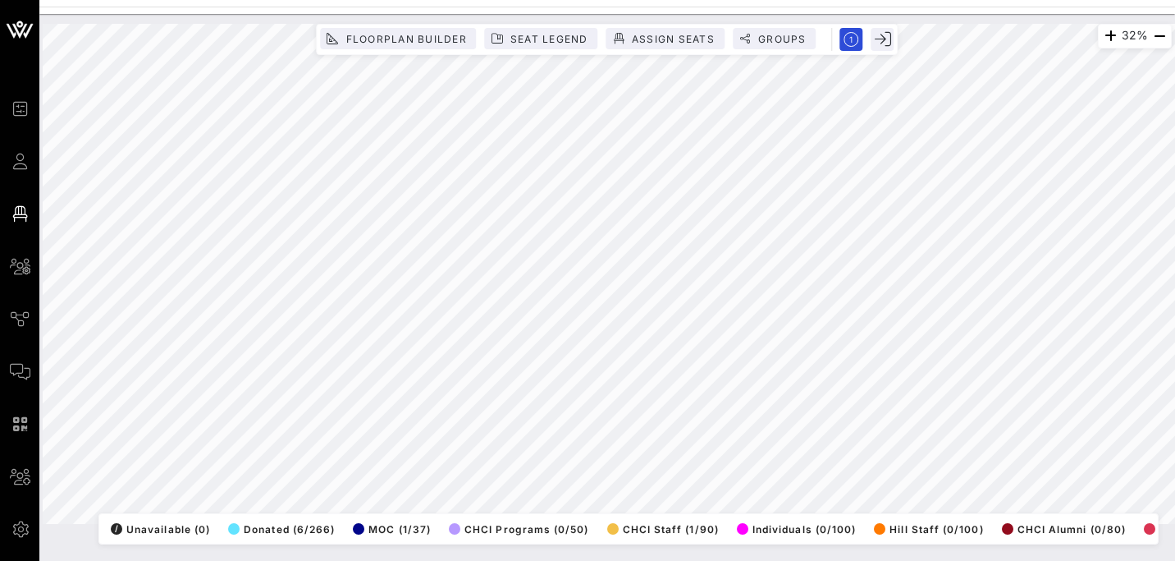
click at [719, 560] on html "Event Builder Guests Floor Plan All Groups Journeys Comms QR Scanner Team Setti…" at bounding box center [587, 280] width 1175 height 561
click at [1104, 34] on icon "button" at bounding box center [1111, 36] width 20 height 20
click at [1104, 34] on icon "button" at bounding box center [1112, 36] width 20 height 20
click at [1104, 34] on icon "button" at bounding box center [1111, 36] width 20 height 20
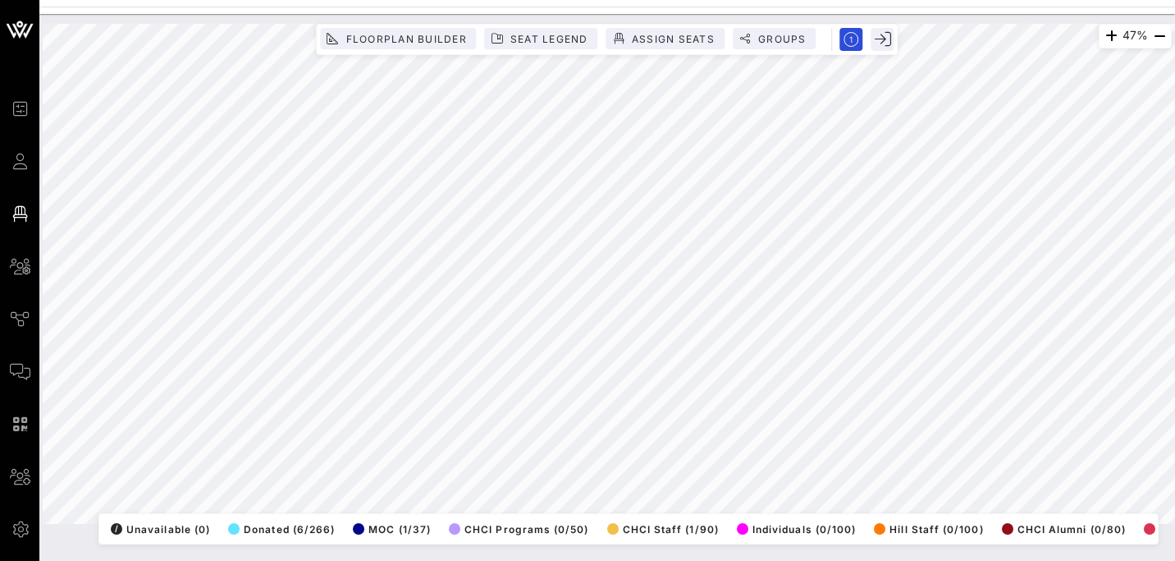
click at [674, 4] on div "Event Builder Guests Floor Plan All Groups Journeys Comms QR Scanner Team Setti…" at bounding box center [587, 280] width 1175 height 561
click at [1175, 225] on html "Event Builder Guests Floor Plan All Groups Journeys Comms QR Scanner Team Setti…" at bounding box center [587, 280] width 1175 height 561
click at [1157, 40] on icon "button" at bounding box center [1160, 36] width 20 height 20
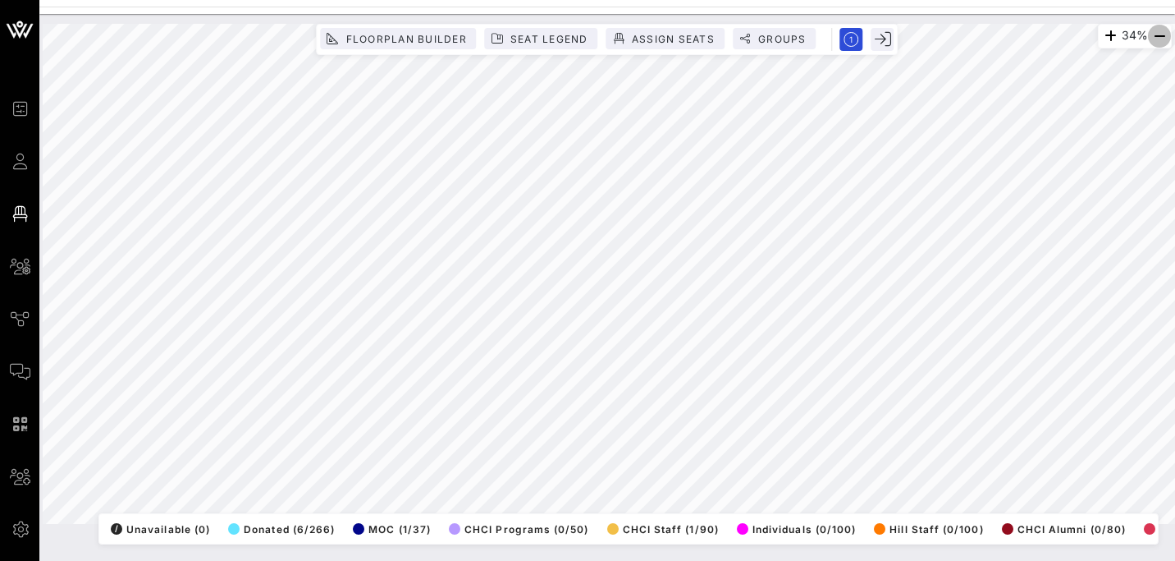
click at [1154, 35] on icon "button" at bounding box center [1160, 36] width 20 height 20
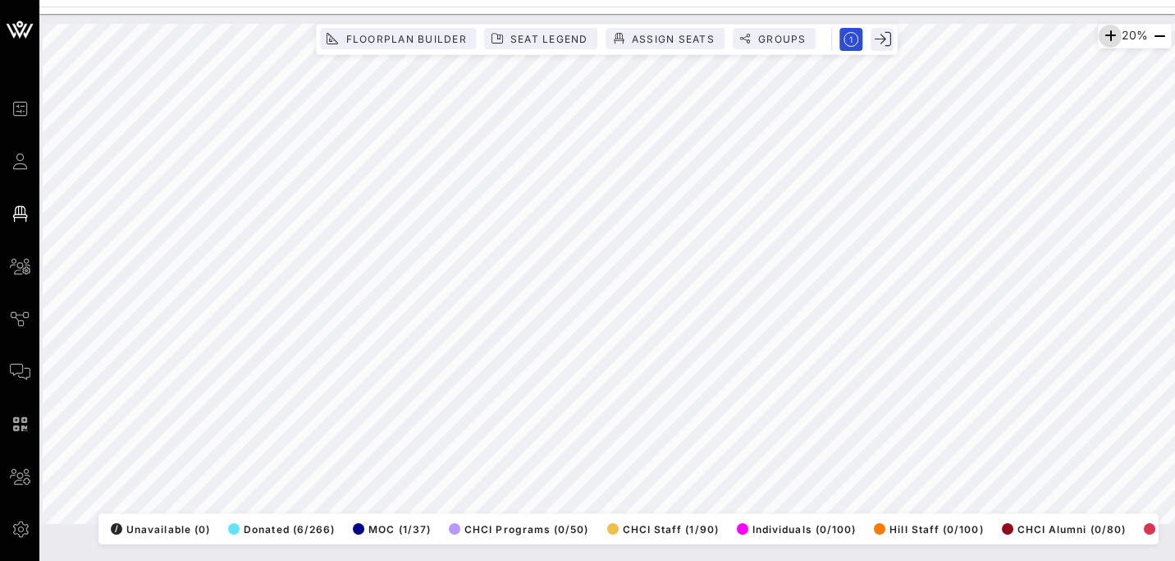
click at [1106, 38] on icon "button" at bounding box center [1111, 36] width 20 height 20
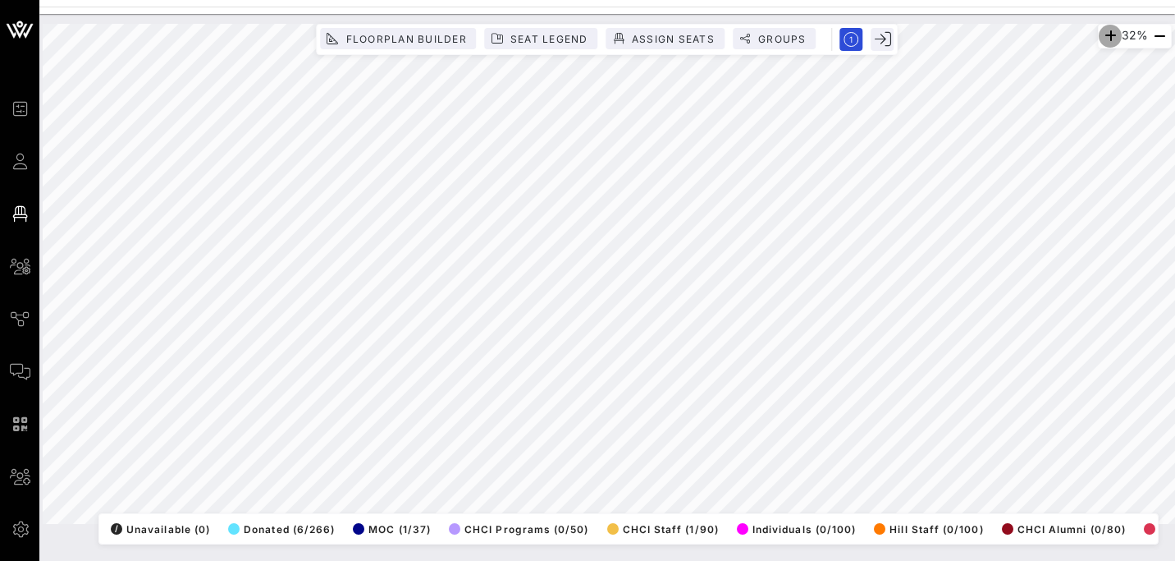
click at [1106, 38] on icon "button" at bounding box center [1111, 36] width 20 height 20
click at [1106, 38] on icon "button" at bounding box center [1112, 36] width 20 height 20
click at [1106, 38] on icon "button" at bounding box center [1111, 36] width 20 height 20
click at [1106, 38] on icon "button" at bounding box center [1112, 36] width 20 height 20
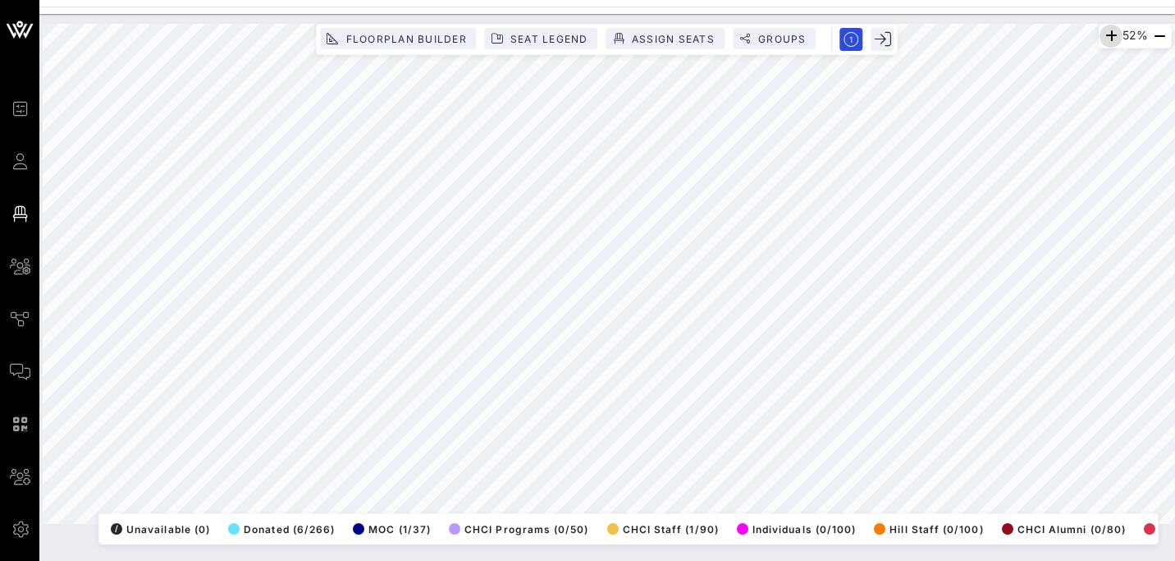
click at [1108, 44] on icon "button" at bounding box center [1112, 36] width 20 height 20
click at [1108, 44] on icon "button" at bounding box center [1111, 36] width 20 height 20
click at [1108, 44] on icon "button" at bounding box center [1112, 36] width 20 height 20
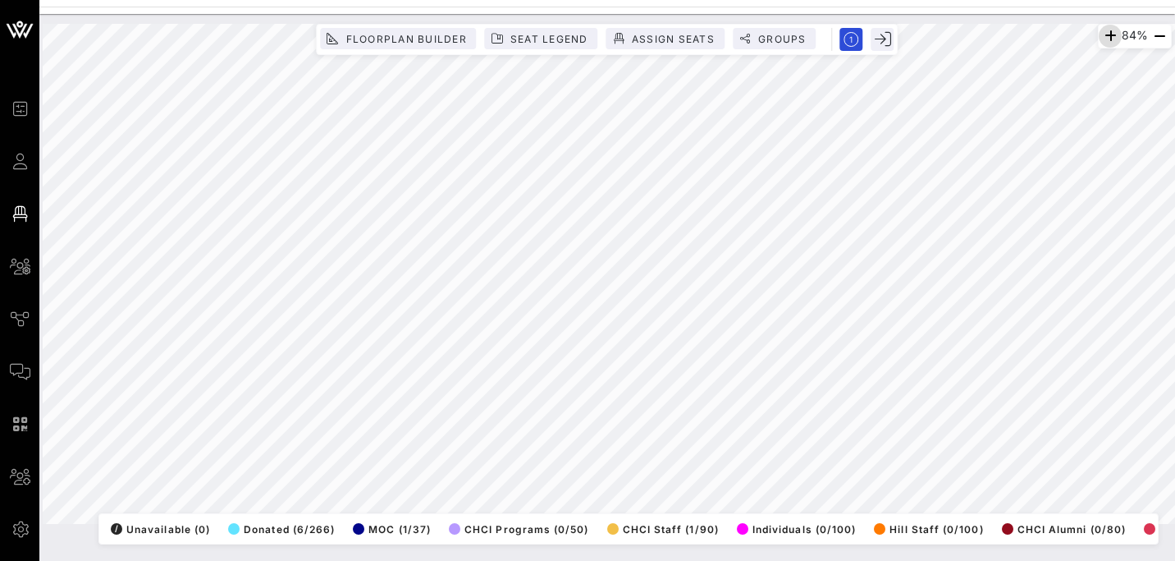
click at [1106, 37] on icon "button" at bounding box center [1111, 36] width 20 height 20
click at [1161, 40] on icon "button" at bounding box center [1160, 36] width 20 height 20
click at [1175, 277] on html "Event Builder Guests Floor Plan All Groups Journeys Comms QR Scanner Team Setti…" at bounding box center [587, 280] width 1175 height 561
